Goal: Information Seeking & Learning: Learn about a topic

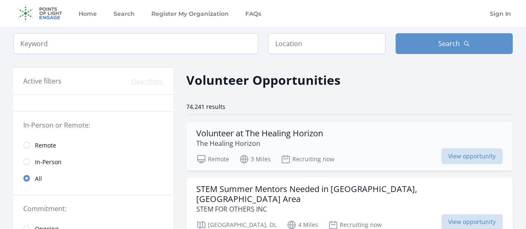
click at [364, 125] on div "Volunteer at The Healing Horizon The Healing Horizon Remote 3 Miles Recruiting …" at bounding box center [349, 146] width 327 height 49
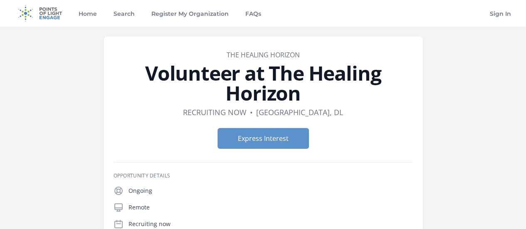
drag, startPoint x: 0, startPoint y: 0, endPoint x: 199, endPoint y: 173, distance: 264.2
